Goal: Find specific page/section: Find specific page/section

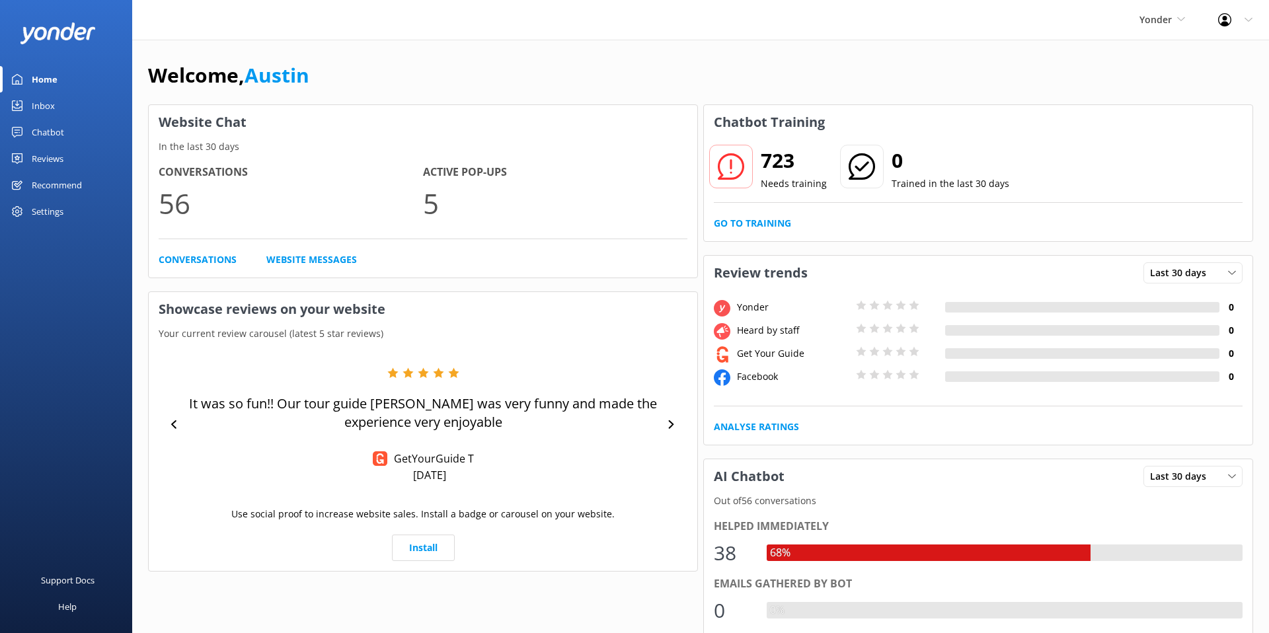
click at [63, 129] on div "Chatbot" at bounding box center [48, 132] width 32 height 26
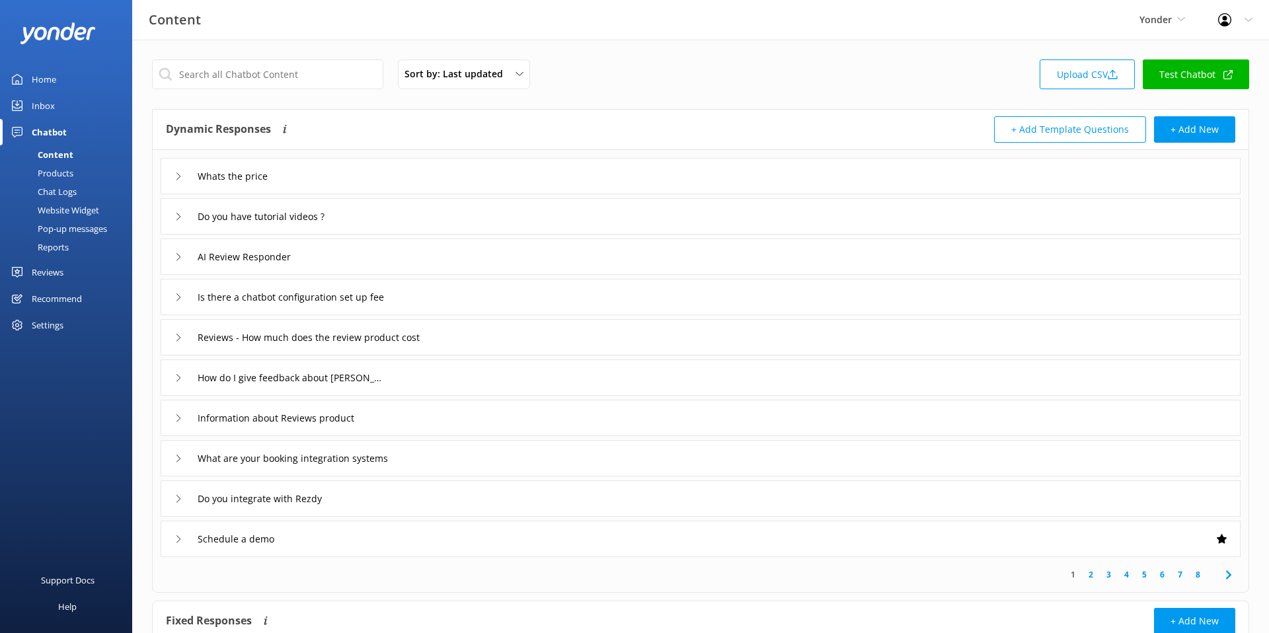
click at [566, 102] on div "Sort by: Last updated Title (A-Z) Last updated Upload CSV Test Chatbot Dynamic …" at bounding box center [700, 387] width 1137 height 695
click at [609, 85] on div "Sort by: Last updated Title (A-Z) Last updated Upload CSV Test Chatbot" at bounding box center [701, 79] width 1098 height 38
click at [247, 72] on input "text" at bounding box center [267, 75] width 231 height 30
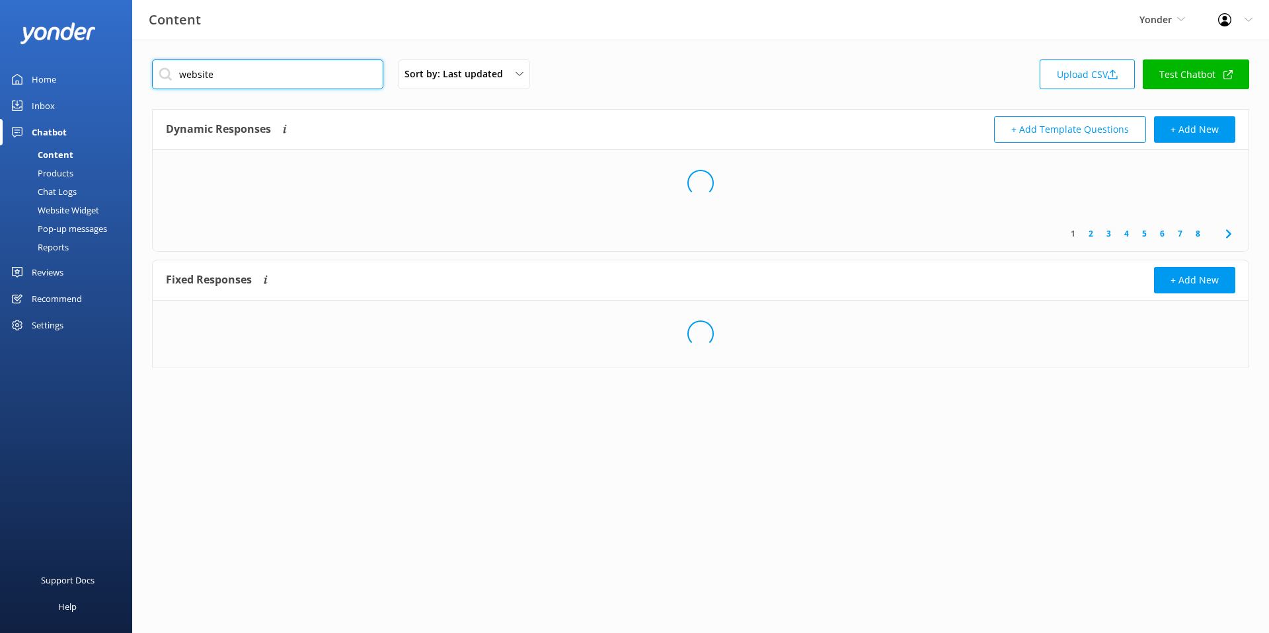
type input "website"
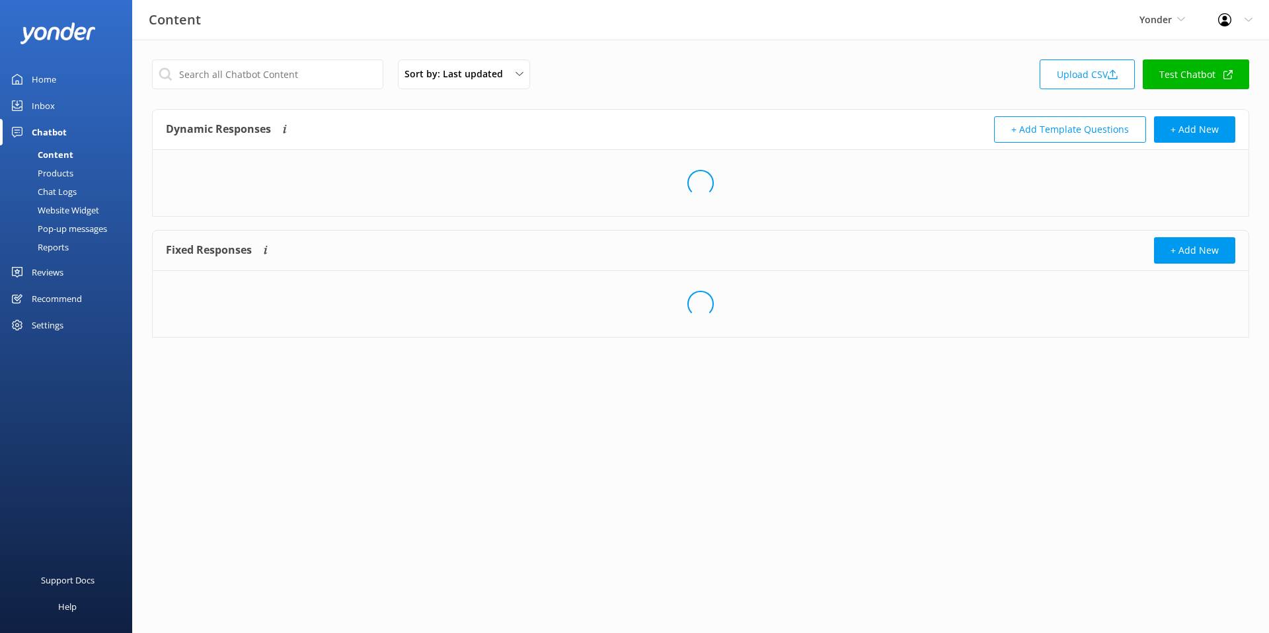
click at [622, 85] on div "Sort by: Last updated Title (A-Z) Last updated Upload CSV Test Chatbot" at bounding box center [701, 79] width 1098 height 38
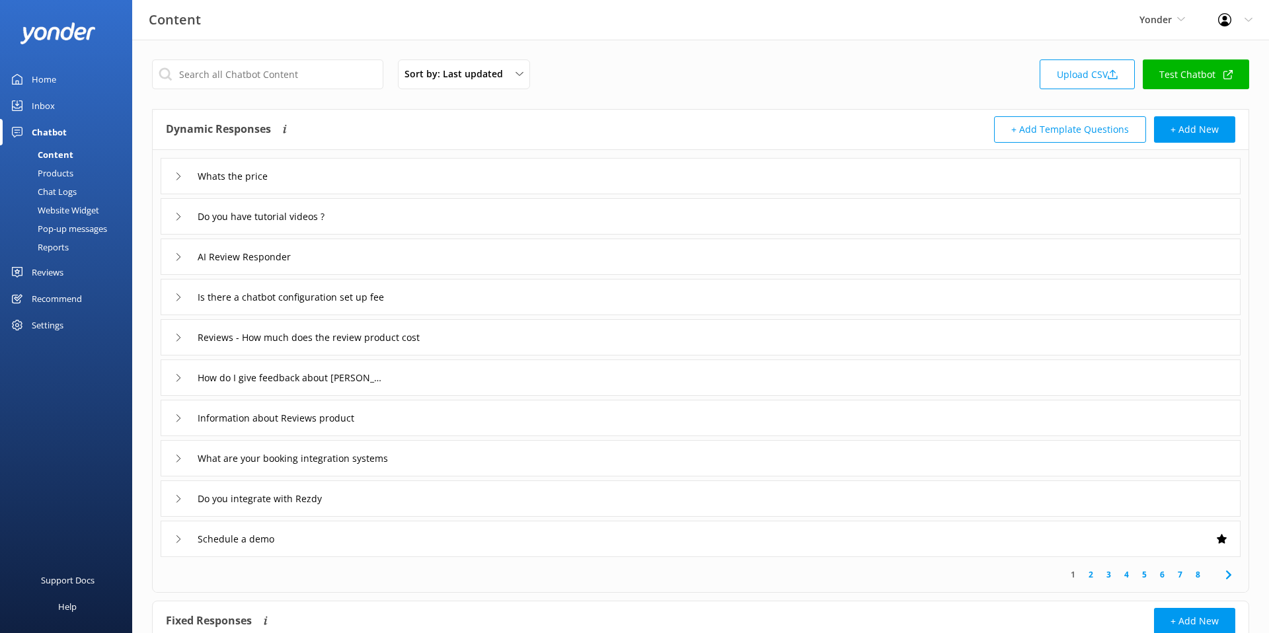
click at [969, 97] on div "Sort by: Last updated Title (A-Z) Last updated Upload CSV Test Chatbot" at bounding box center [701, 79] width 1098 height 38
click at [983, 86] on div "Sort by: Last updated Title (A-Z) Last updated Upload CSV Test Chatbot" at bounding box center [701, 79] width 1098 height 38
click at [885, 75] on div "Sort by: Last updated Title (A-Z) Last updated Upload CSV Test Chatbot" at bounding box center [701, 79] width 1098 height 38
click at [679, 86] on div "Sort by: Last updated Title (A-Z) Last updated Upload CSV Test Chatbot" at bounding box center [701, 79] width 1098 height 38
click at [632, 31] on div "Content Yonder Yonder Zipline Chipper's Adventure Co. [PERSON_NAME]'s River Raf…" at bounding box center [634, 20] width 1269 height 40
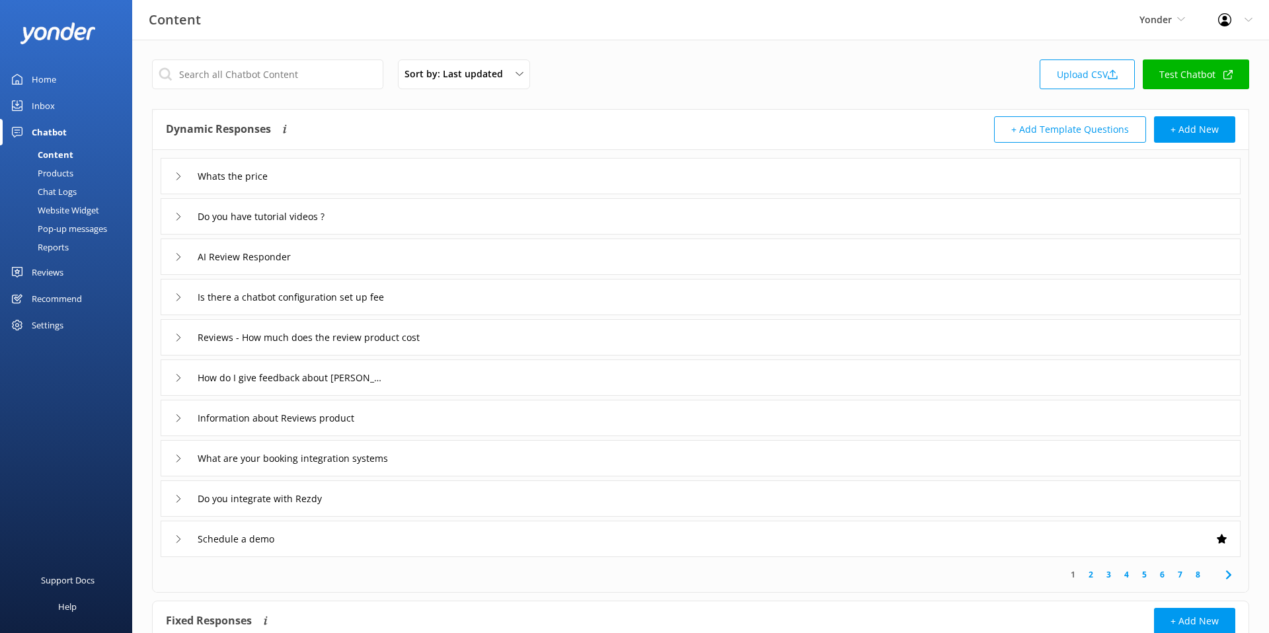
click at [635, 52] on div "Sort by: Last updated Title (A-Z) Last updated Upload CSV Test Chatbot Dynamic …" at bounding box center [700, 387] width 1137 height 695
click at [182, 261] on div "AI Review Responder" at bounding box center [236, 257] width 122 height 22
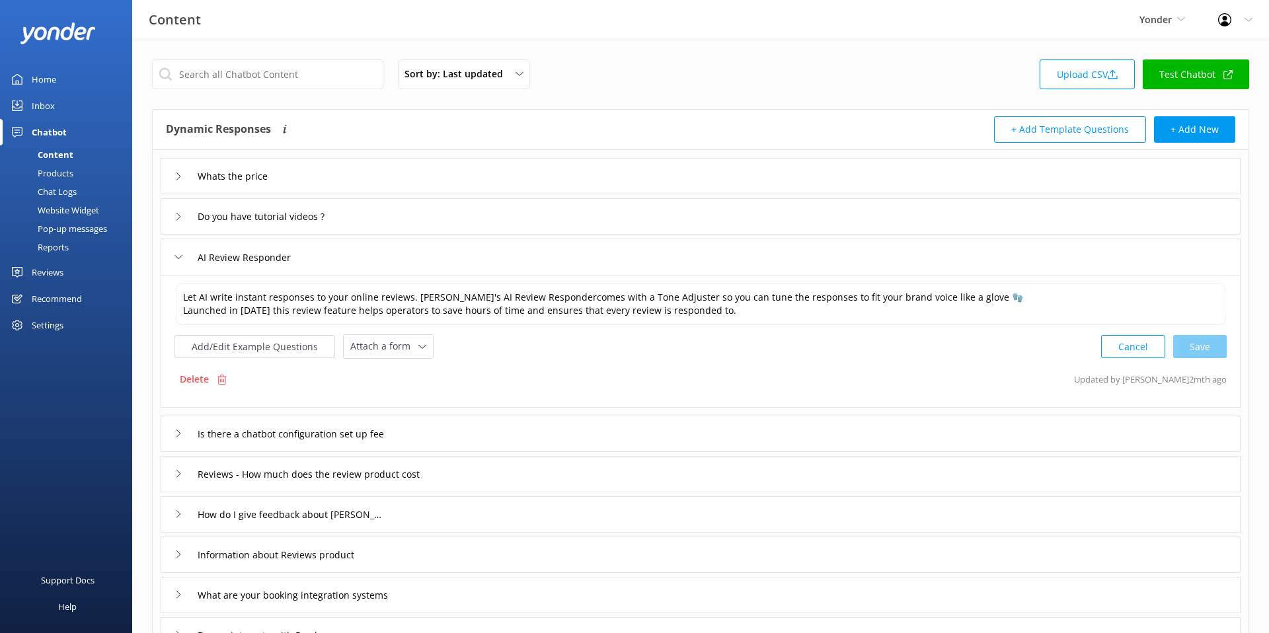
click at [182, 261] on div "AI Review Responder" at bounding box center [236, 258] width 122 height 22
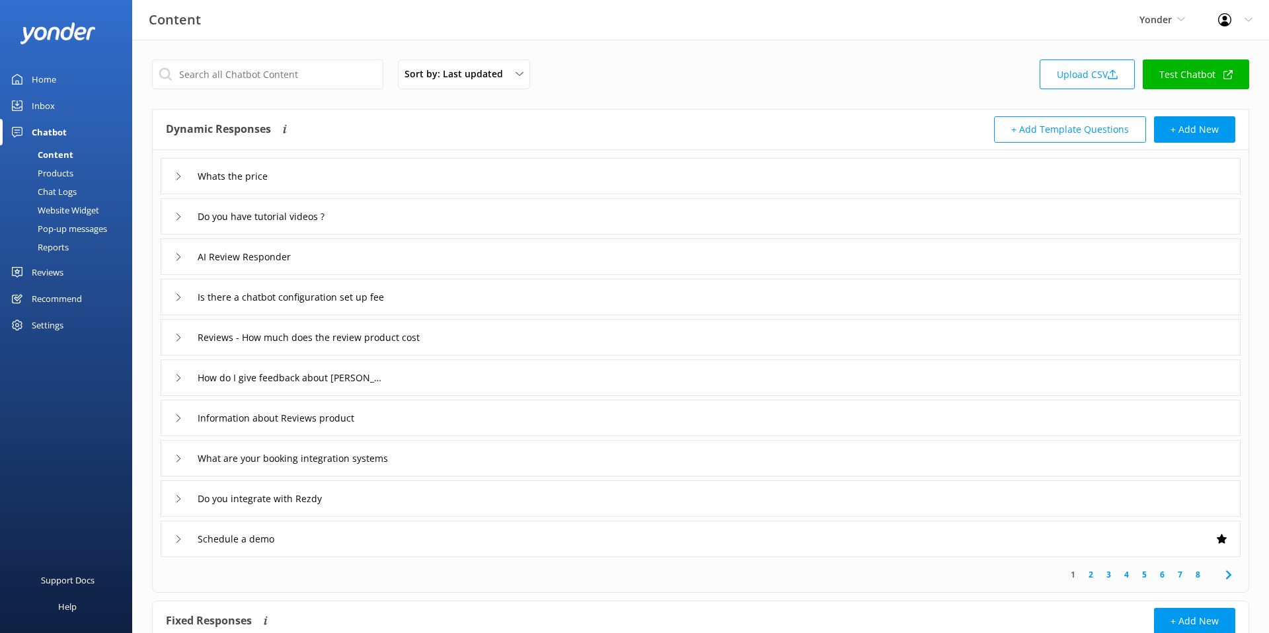
click at [182, 261] on div "AI Review Responder" at bounding box center [236, 257] width 122 height 22
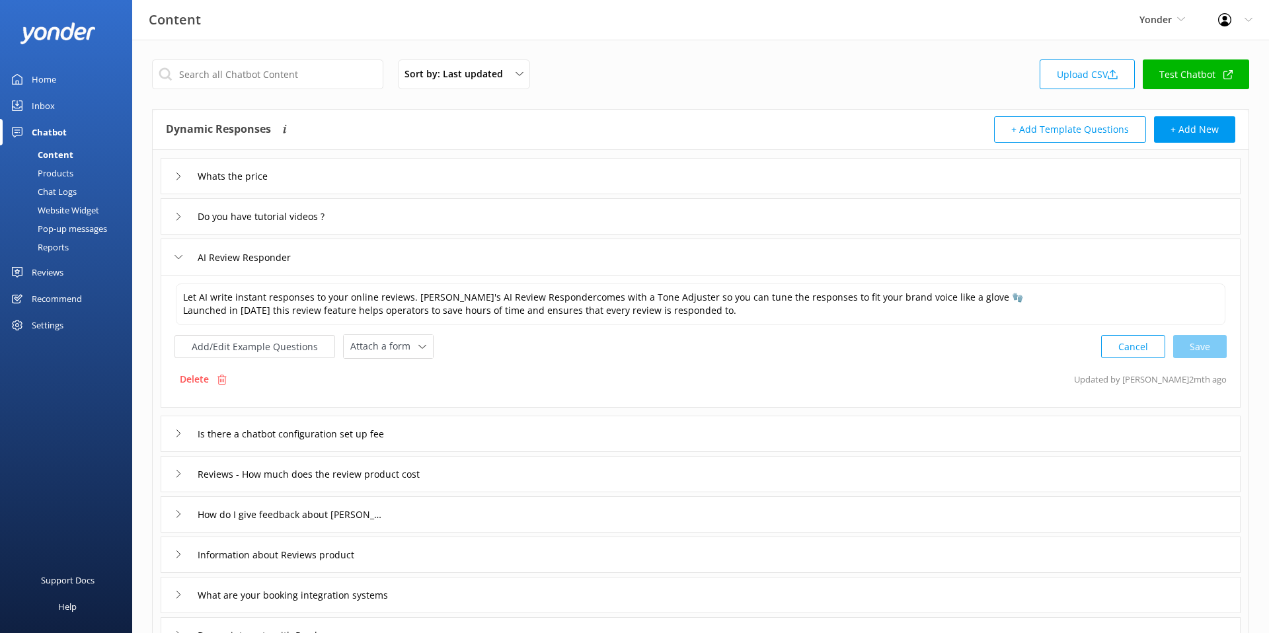
click at [406, 249] on div "AI Review Responder" at bounding box center [701, 257] width 1080 height 36
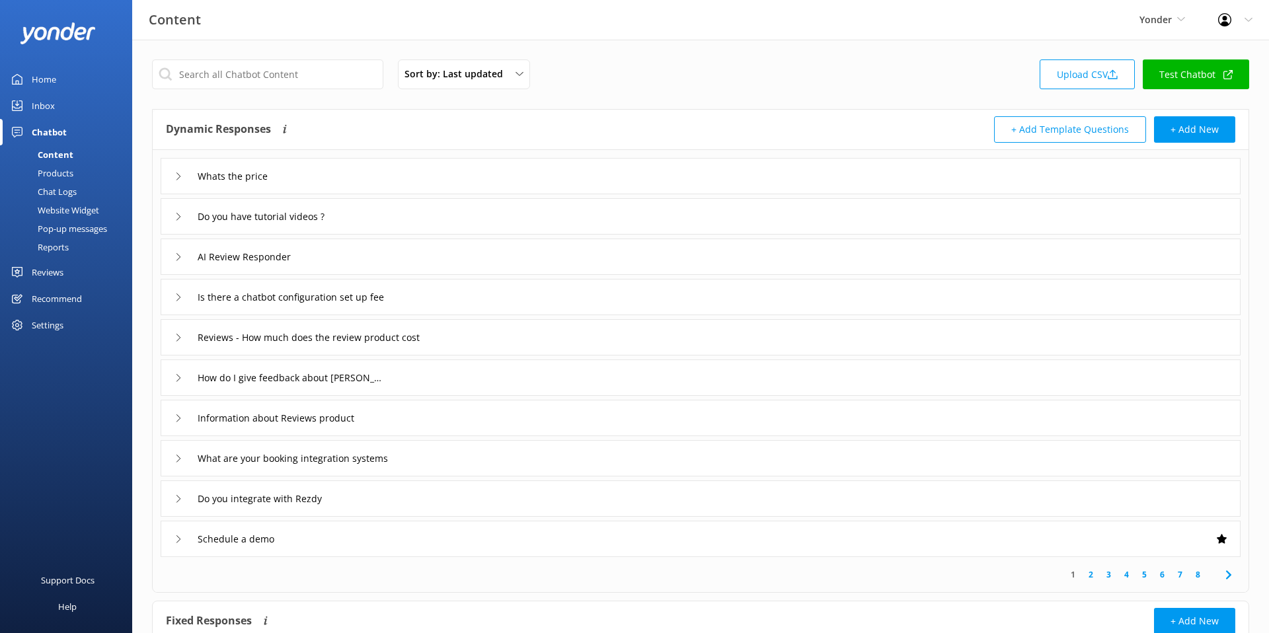
click at [453, 251] on div "AI Review Responder" at bounding box center [701, 257] width 1080 height 36
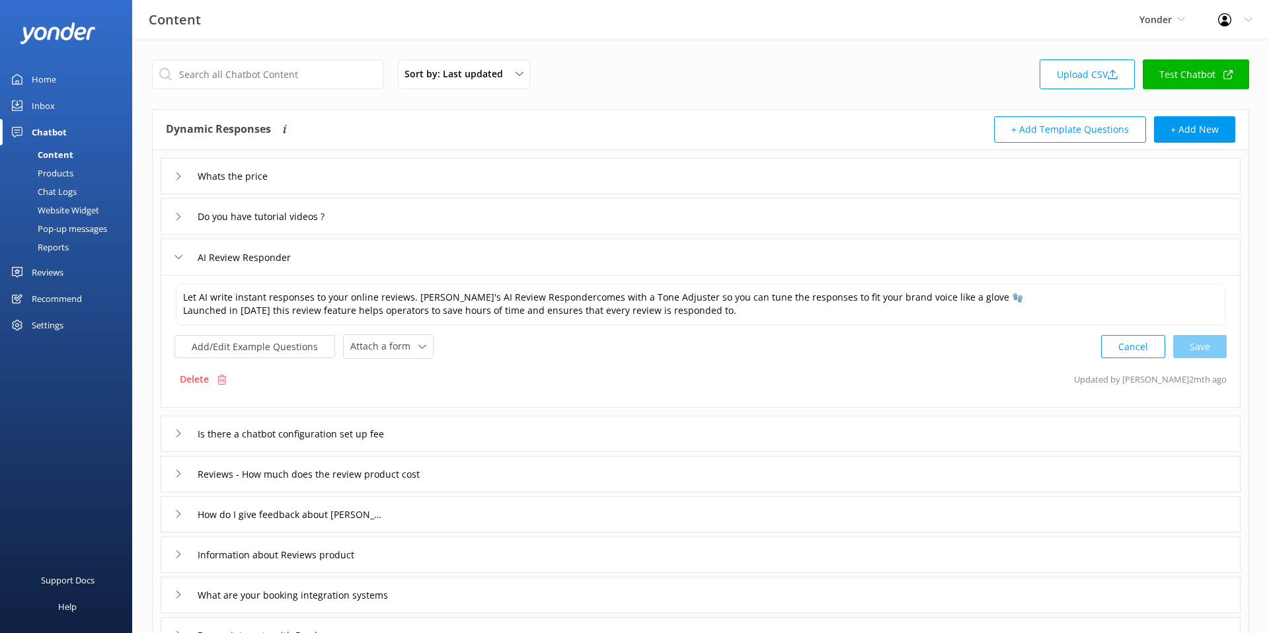
click at [453, 251] on div "AI Review Responder" at bounding box center [701, 257] width 1080 height 36
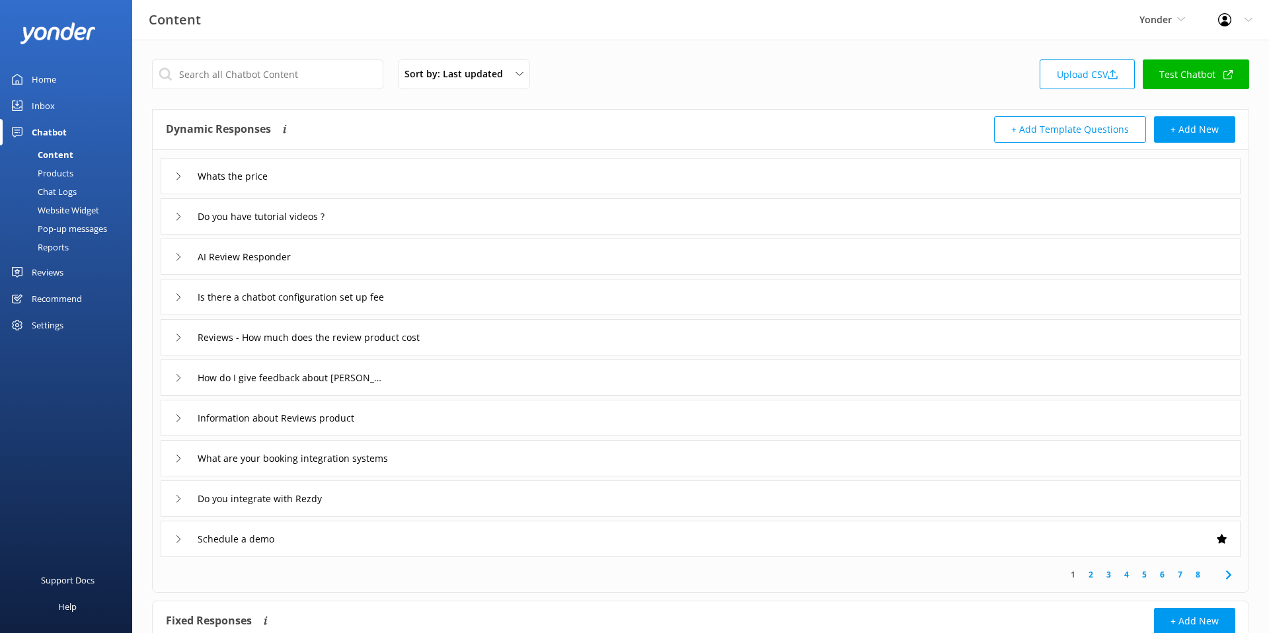
click at [854, 270] on div "AI Review Responder" at bounding box center [701, 257] width 1080 height 36
